Goal: Task Accomplishment & Management: Manage account settings

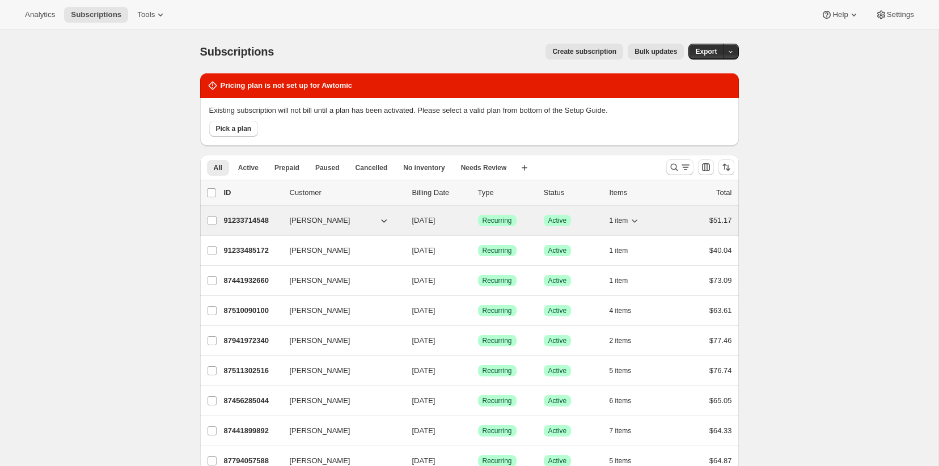
click at [265, 214] on div "91233714548 [PERSON_NAME] [DATE] Success Recurring Success Active 1 item $51.17" at bounding box center [478, 221] width 508 height 16
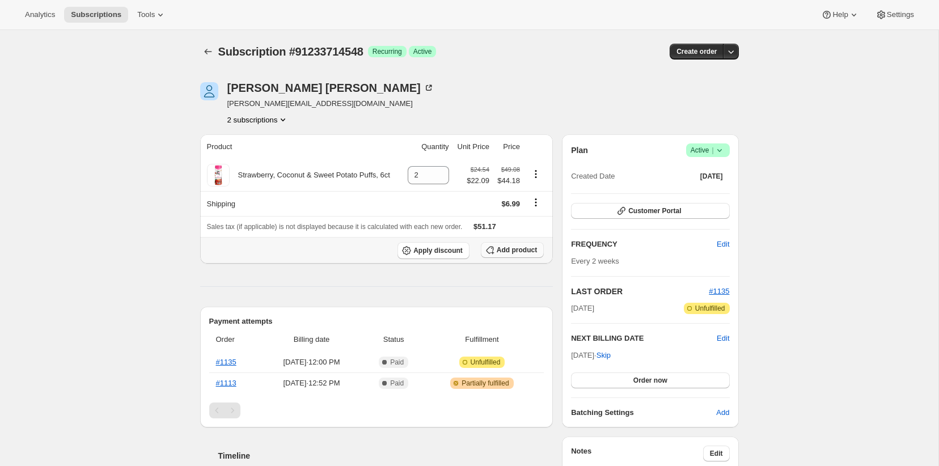
click at [509, 251] on span "Add product" at bounding box center [517, 249] width 40 height 9
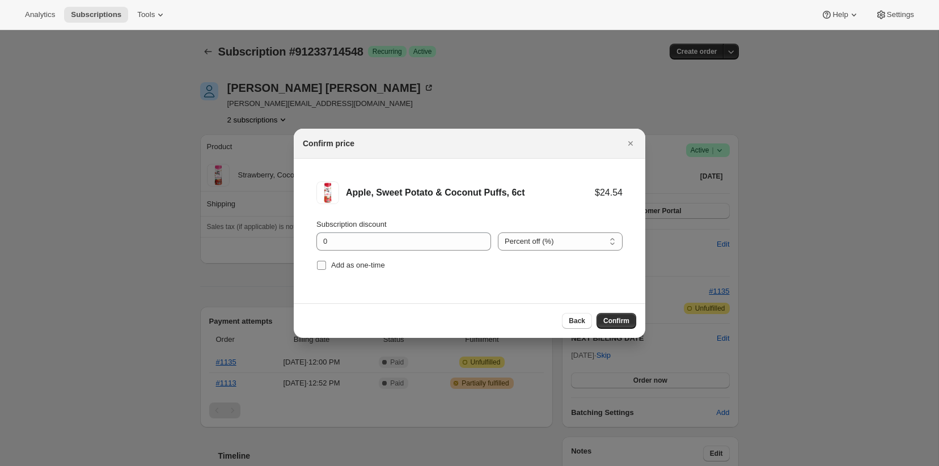
click at [372, 266] on span "Add as one-time" at bounding box center [358, 265] width 54 height 9
click at [326, 266] on input "Add as one-time" at bounding box center [321, 265] width 9 height 9
checkbox input "true"
click at [604, 324] on span "Confirm" at bounding box center [616, 320] width 26 height 9
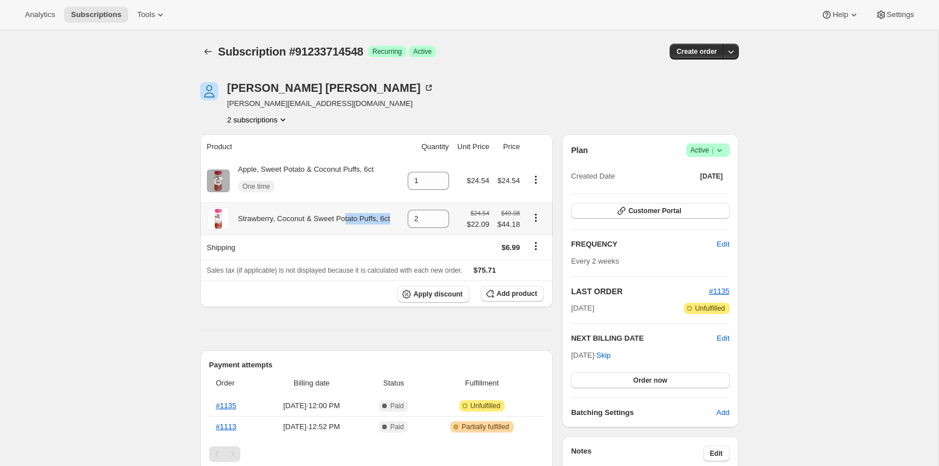
drag, startPoint x: 400, startPoint y: 220, endPoint x: 343, endPoint y: 198, distance: 60.9
click at [350, 221] on div "Strawberry, Coconut & Sweet Potato Puffs, 6ct" at bounding box center [310, 218] width 160 height 11
drag, startPoint x: 381, startPoint y: 168, endPoint x: 225, endPoint y: 167, distance: 155.9
click at [225, 167] on div "Apple, Sweet Potato & Coconut Puffs, 6ct One time" at bounding box center [303, 181] width 192 height 34
copy div "Apple, Sweet Potato & Coconut Puffs, 6ct"
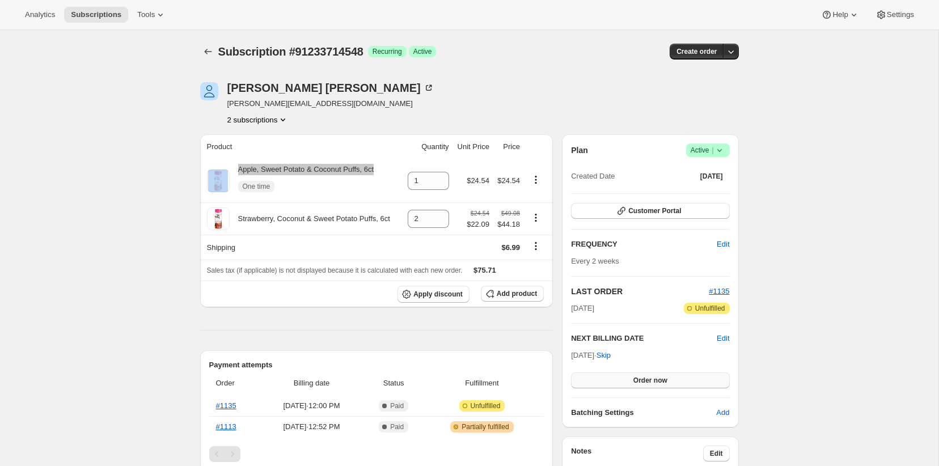
click at [644, 382] on span "Order now" at bounding box center [650, 380] width 34 height 9
click at [644, 382] on span "Click to confirm" at bounding box center [650, 380] width 52 height 9
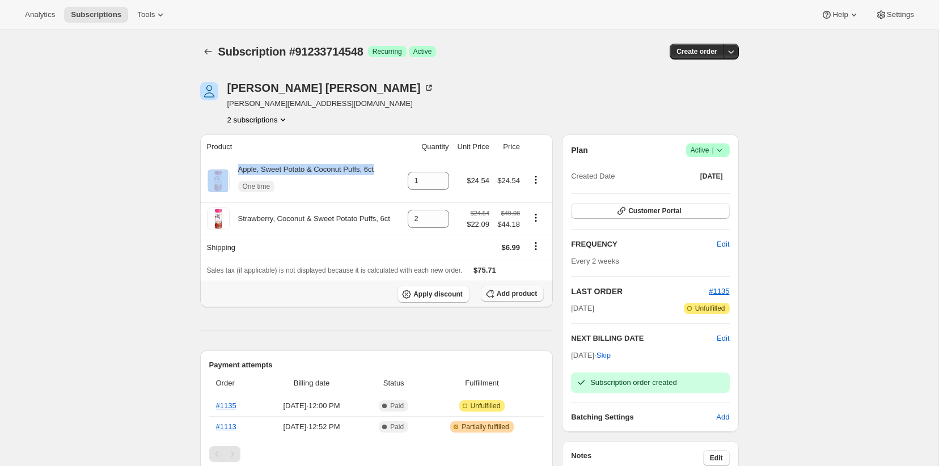
click at [511, 298] on span "Add product" at bounding box center [517, 293] width 40 height 9
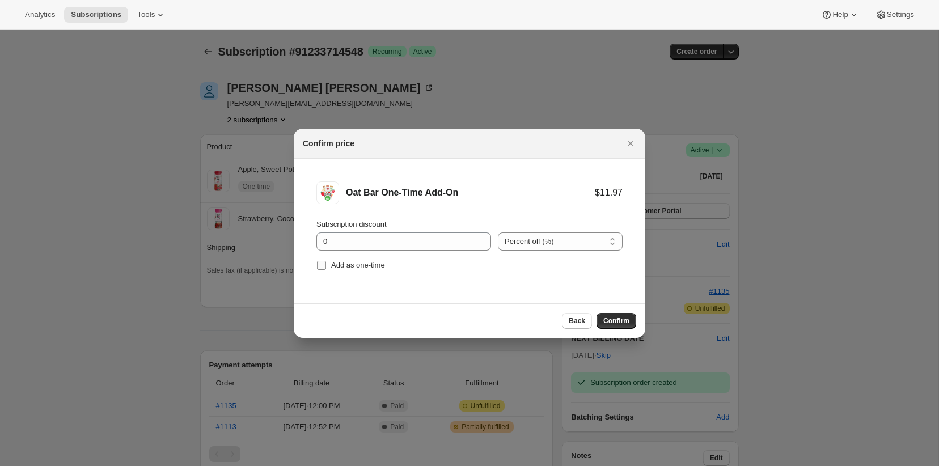
click at [385, 264] on span "Add as one-time" at bounding box center [358, 265] width 54 height 9
click at [326, 264] on input "Add as one-time" at bounding box center [321, 265] width 9 height 9
checkbox input "true"
drag, startPoint x: 457, startPoint y: 190, endPoint x: 451, endPoint y: 238, distance: 48.0
click at [348, 187] on div "Oat Bar One-Time Add-On" at bounding box center [470, 192] width 249 height 11
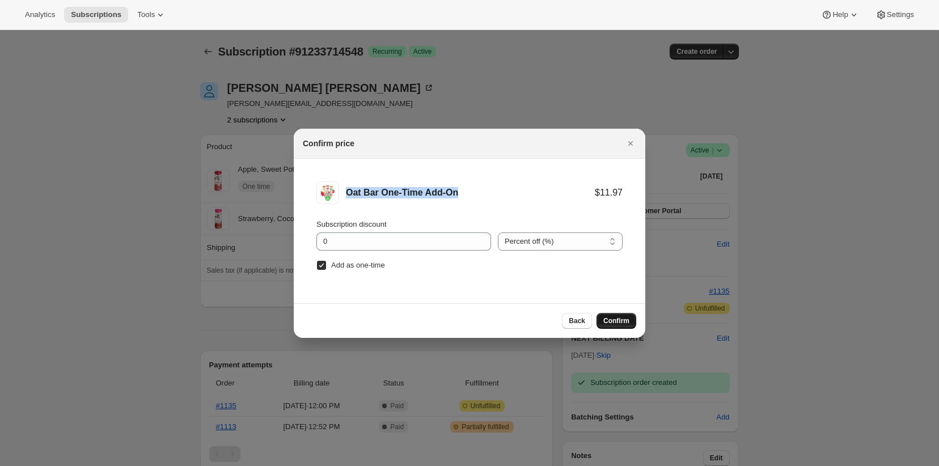
copy div "Oat Bar One-Time Add-On"
drag, startPoint x: 630, startPoint y: 323, endPoint x: 630, endPoint y: 309, distance: 14.2
click at [629, 322] on button "Confirm" at bounding box center [616, 321] width 40 height 16
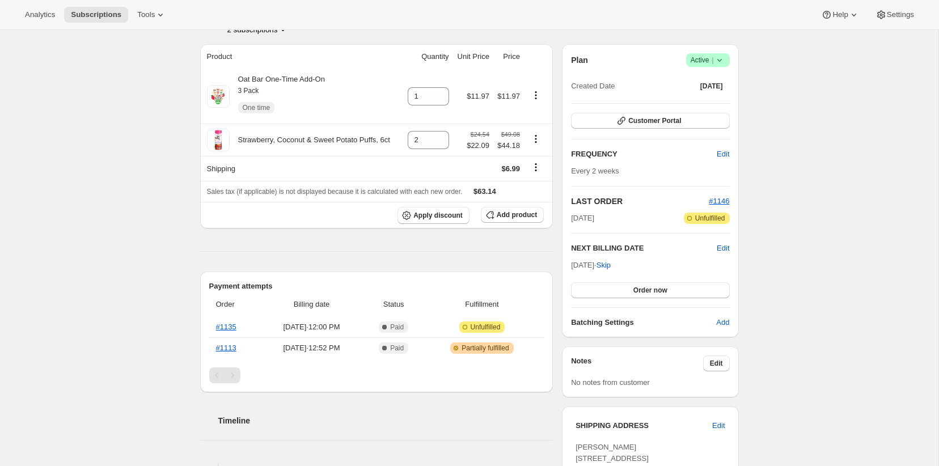
scroll to position [94, 0]
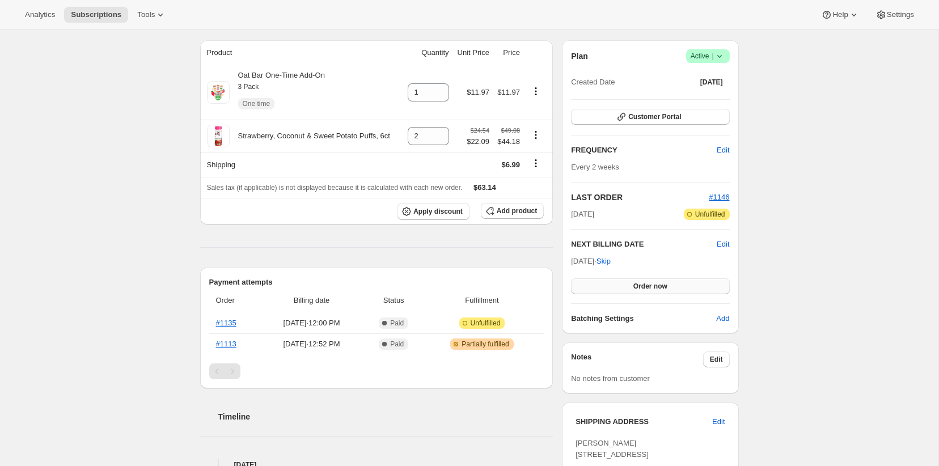
click at [642, 282] on span "Order now" at bounding box center [650, 286] width 34 height 9
click at [642, 282] on span "Click to confirm" at bounding box center [650, 286] width 52 height 9
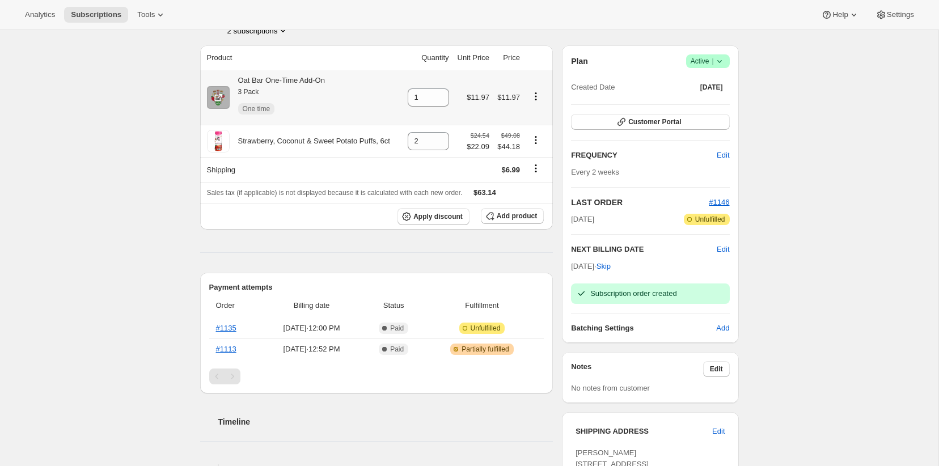
scroll to position [0, 0]
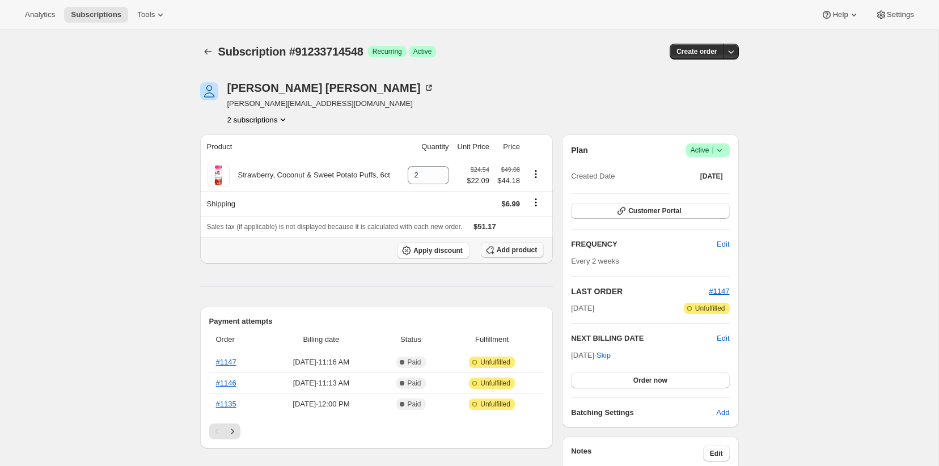
click at [505, 251] on span "Add product" at bounding box center [517, 249] width 40 height 9
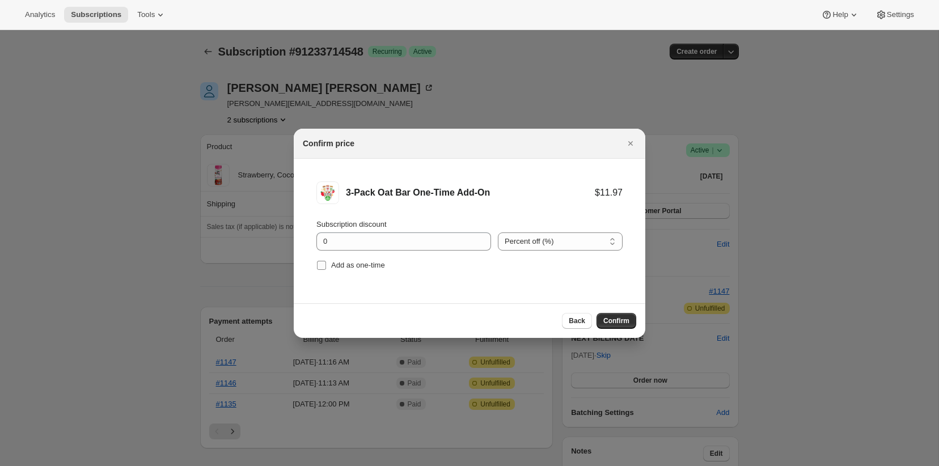
click at [376, 266] on span "Add as one-time" at bounding box center [358, 265] width 54 height 9
click at [326, 266] on input "Add as one-time" at bounding box center [321, 265] width 9 height 9
checkbox input "true"
click at [607, 323] on span "Confirm" at bounding box center [616, 320] width 26 height 9
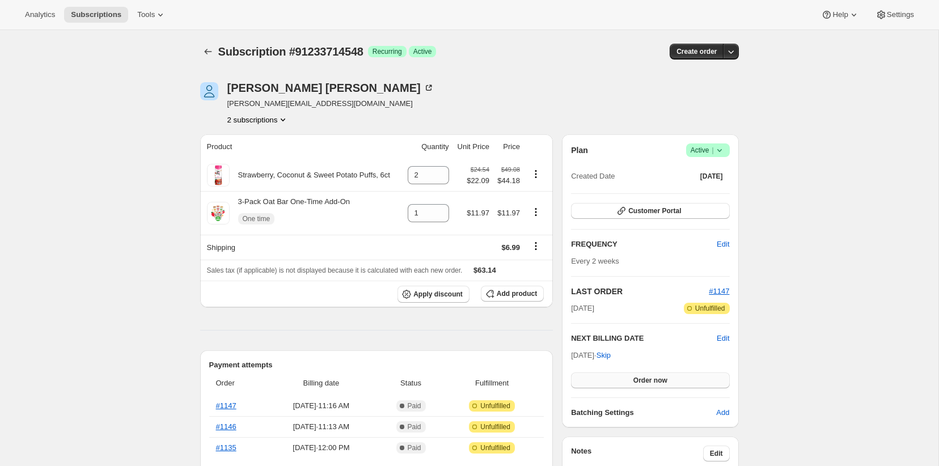
click at [654, 380] on span "Order now" at bounding box center [650, 380] width 34 height 9
click at [654, 380] on span "Click to confirm" at bounding box center [650, 380] width 52 height 9
